Goal: Obtain resource: Download file/media

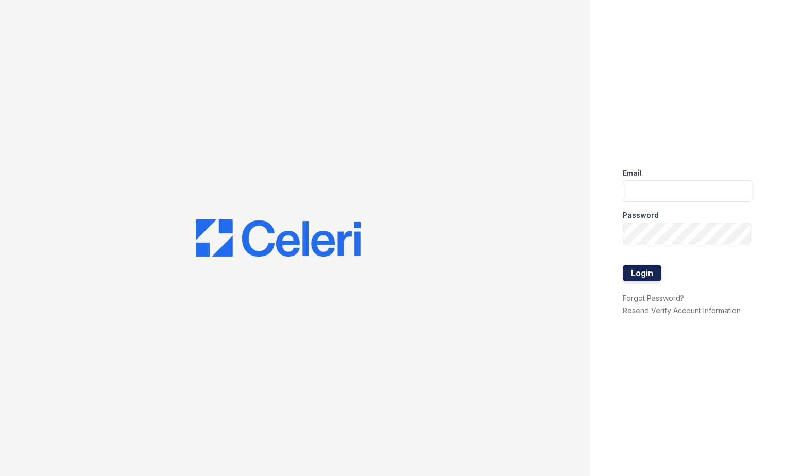
type input "tlambouths@trinity-pm.com"
click at [638, 276] on button "Login" at bounding box center [642, 273] width 39 height 16
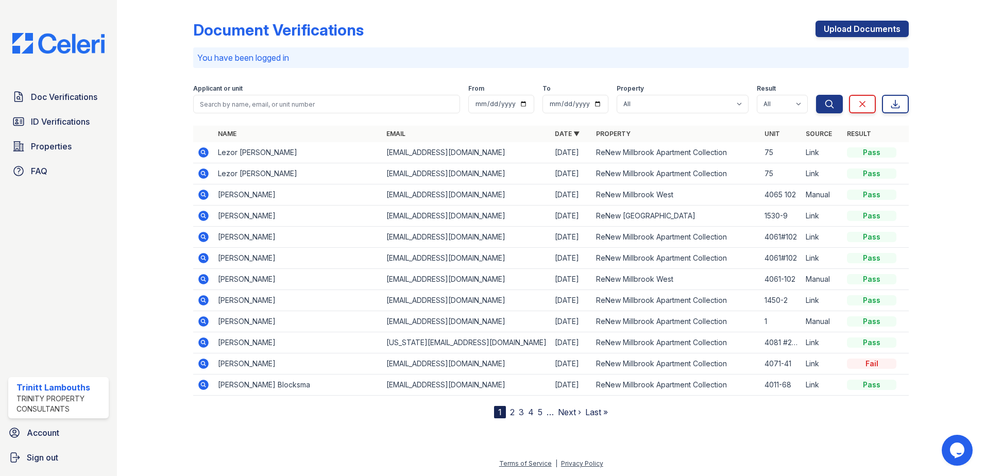
click at [209, 151] on icon at bounding box center [203, 152] width 12 height 12
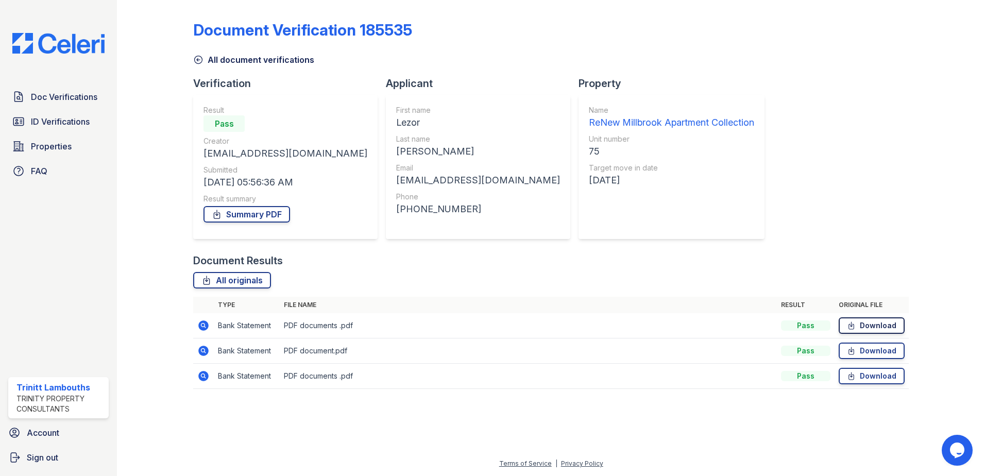
click at [856, 322] on icon at bounding box center [851, 325] width 9 height 10
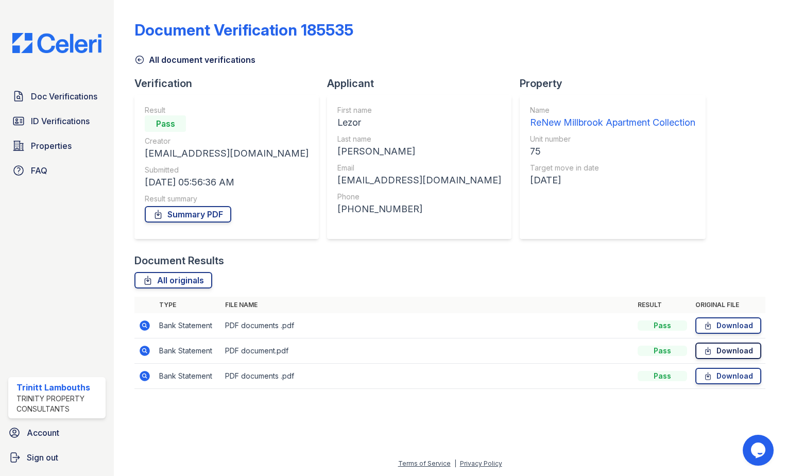
click at [713, 351] on icon at bounding box center [708, 351] width 9 height 10
click at [727, 381] on link "Download" at bounding box center [729, 376] width 66 height 16
click at [69, 99] on span "Doc Verifications" at bounding box center [64, 96] width 66 height 12
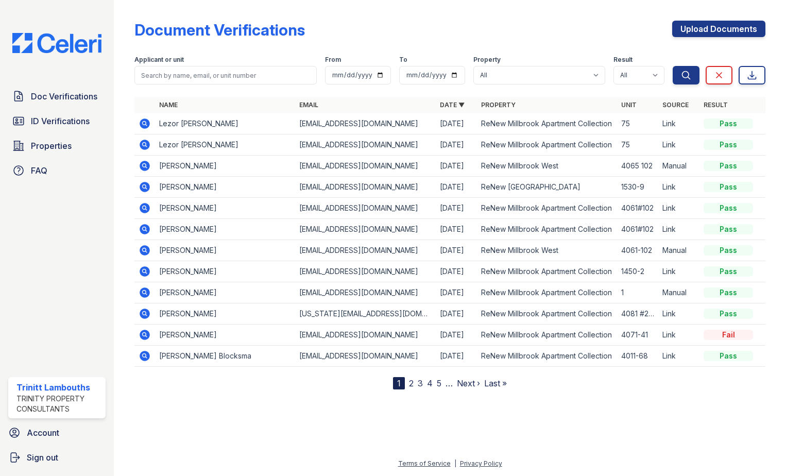
click at [141, 144] on icon at bounding box center [145, 145] width 10 height 10
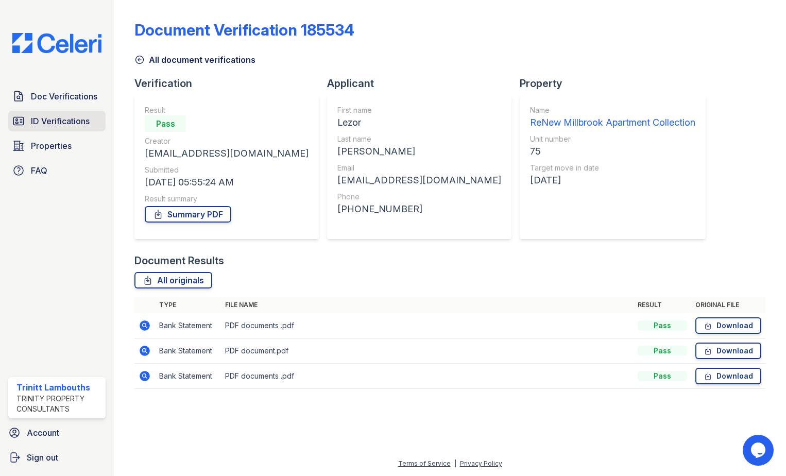
click at [78, 123] on span "ID Verifications" at bounding box center [60, 121] width 59 height 12
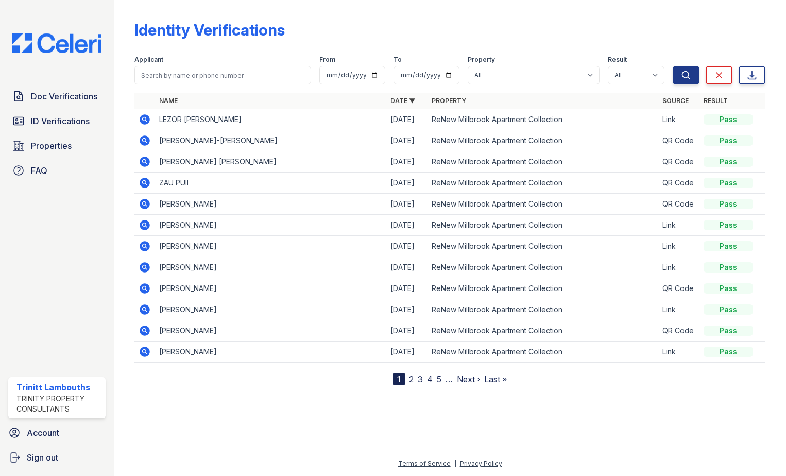
click at [144, 120] on icon at bounding box center [144, 118] width 3 height 3
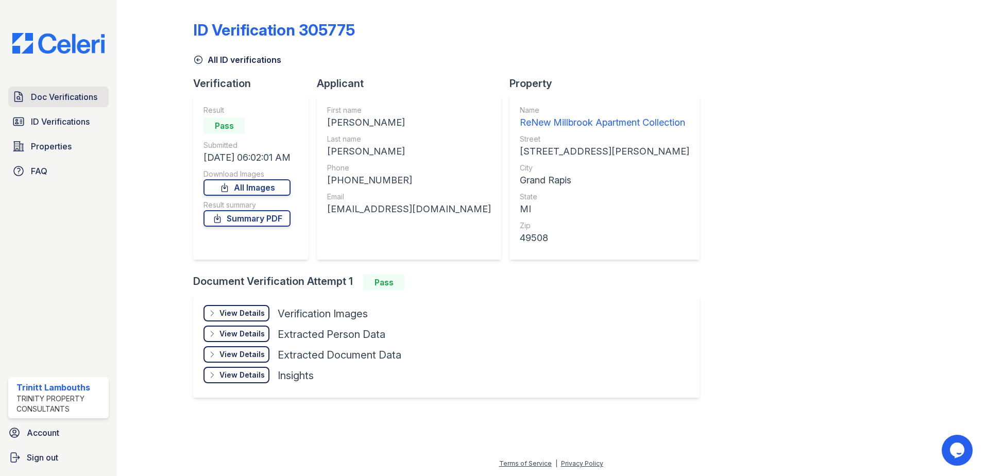
click at [35, 98] on span "Doc Verifications" at bounding box center [64, 97] width 66 height 12
